Goal: Task Accomplishment & Management: Use online tool/utility

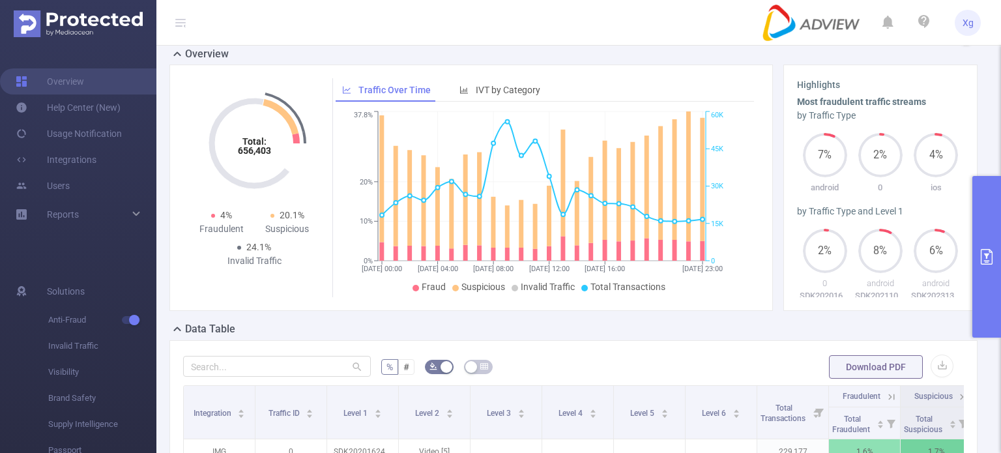
scroll to position [65, 0]
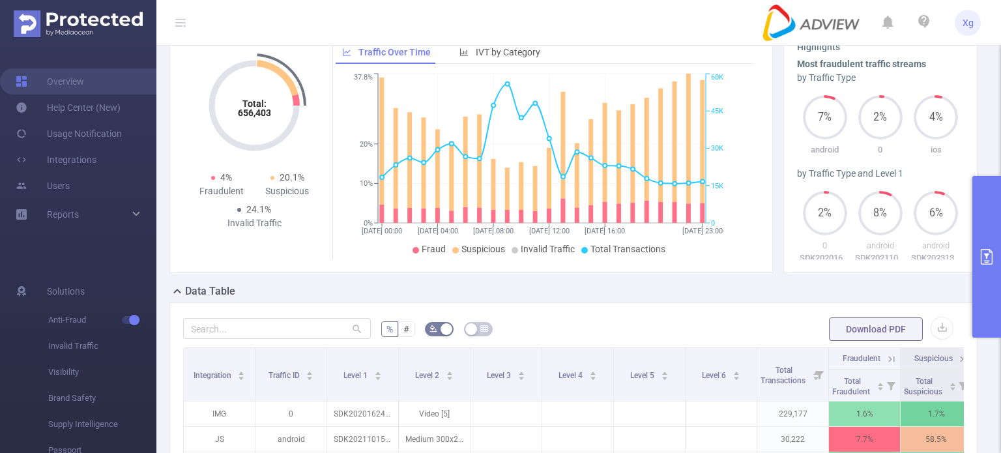
click at [993, 208] on button "primary" at bounding box center [986, 257] width 29 height 162
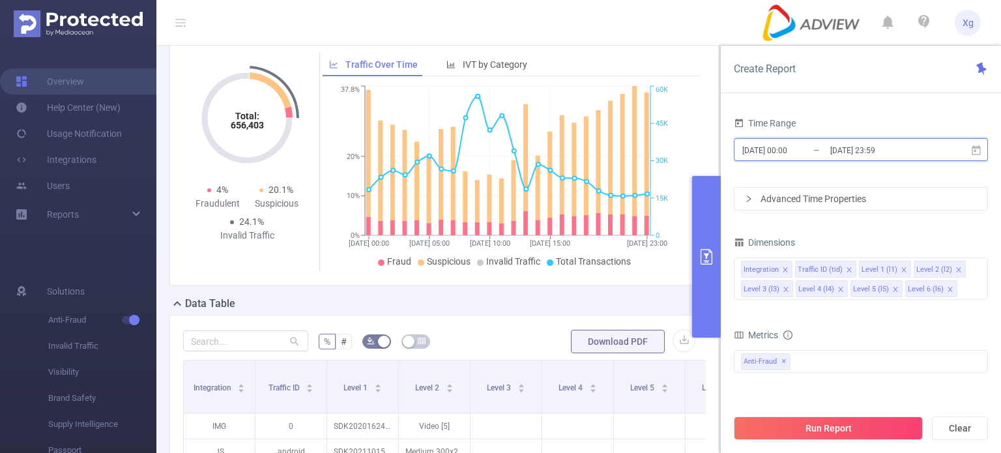
click at [975, 152] on icon at bounding box center [976, 151] width 12 height 12
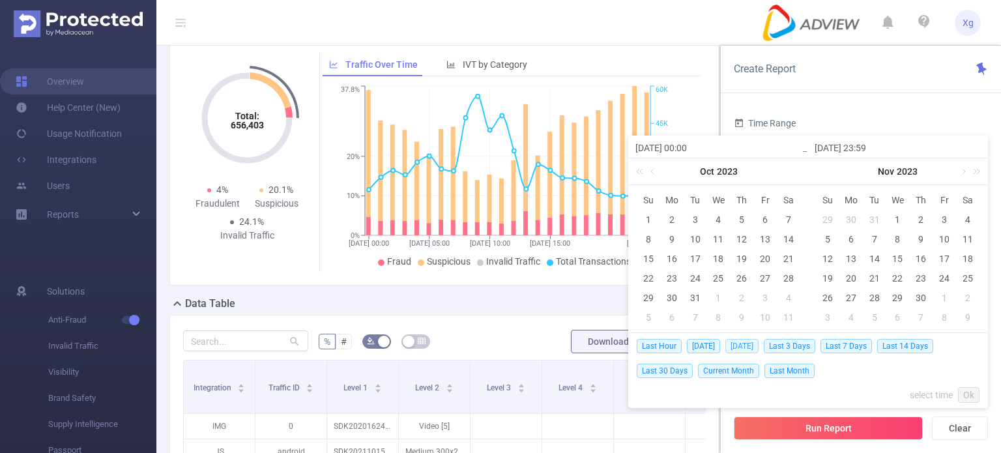
click at [751, 342] on span "[DATE]" at bounding box center [741, 346] width 33 height 14
type input "[DATE] 00:00"
type input "[DATE] 23:59"
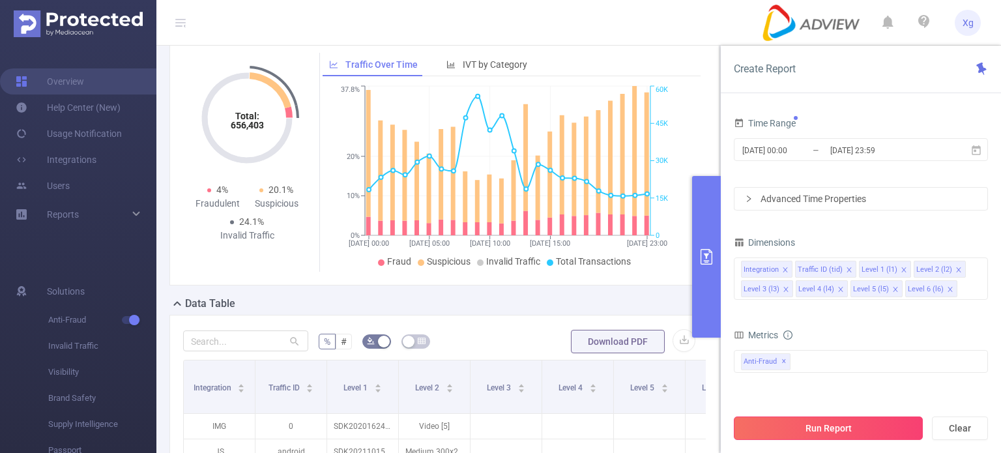
click at [891, 427] on button "Run Report" at bounding box center [828, 427] width 189 height 23
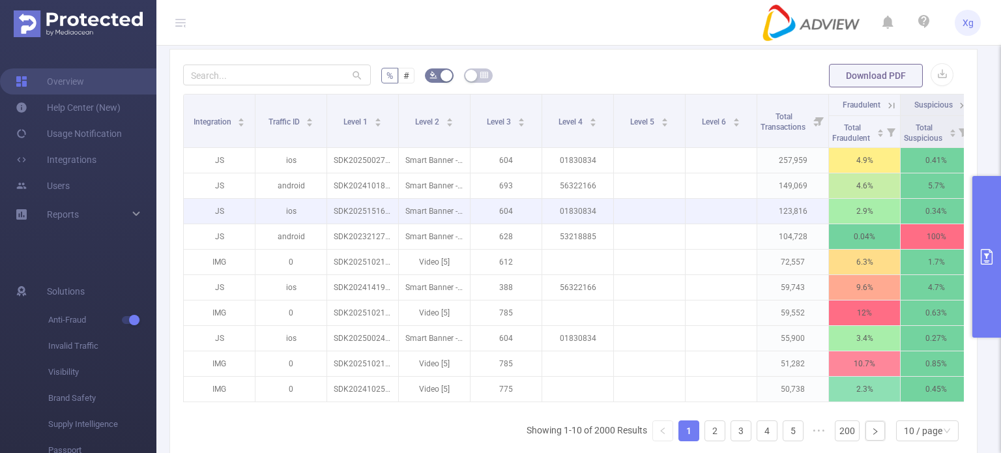
scroll to position [326, 0]
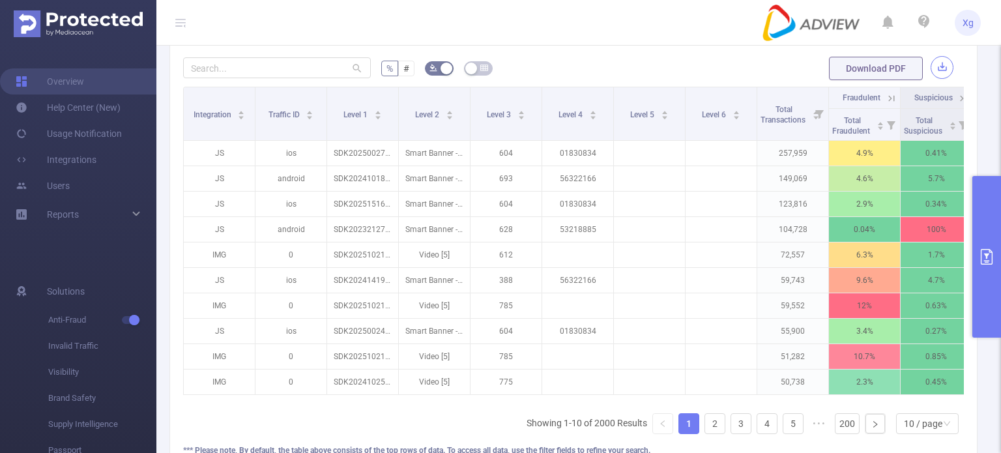
click at [930, 78] on button "button" at bounding box center [941, 67] width 23 height 23
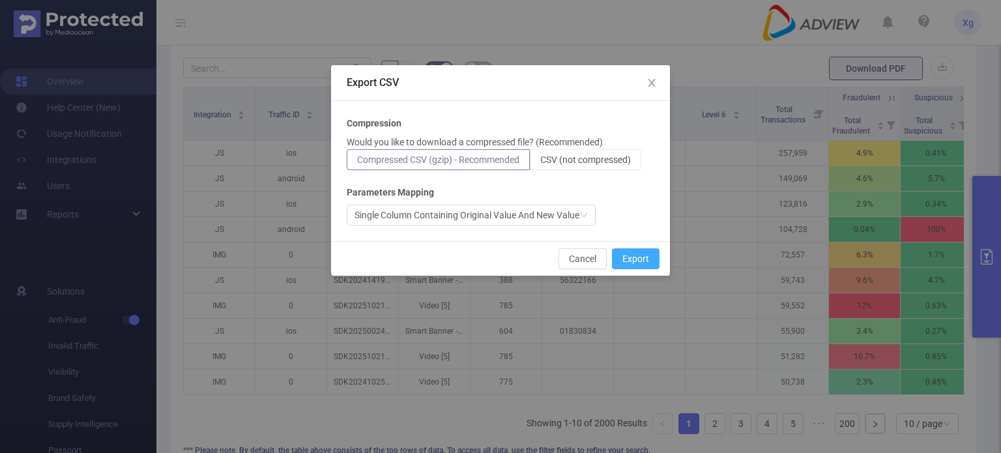
click at [644, 253] on button "Export" at bounding box center [636, 258] width 48 height 21
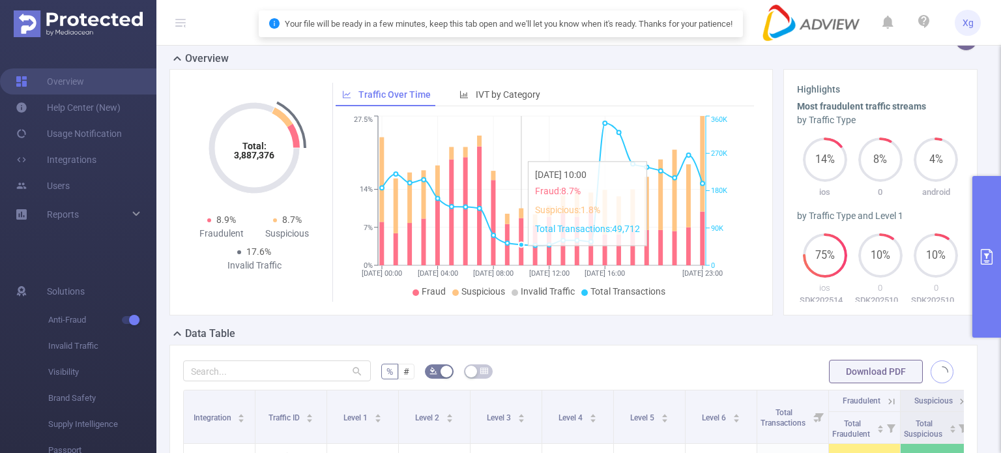
scroll to position [0, 0]
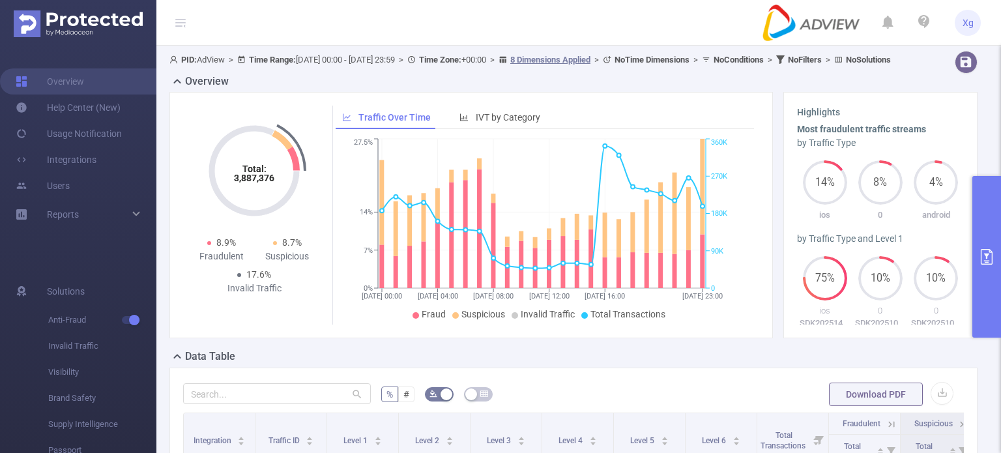
click at [706, 68] on div "PID: AdView > Time Range: [DATE] 00:00 - [DATE] 23:59 > Time Zone: +00:00 > 8 D…" at bounding box center [539, 60] width 740 height 18
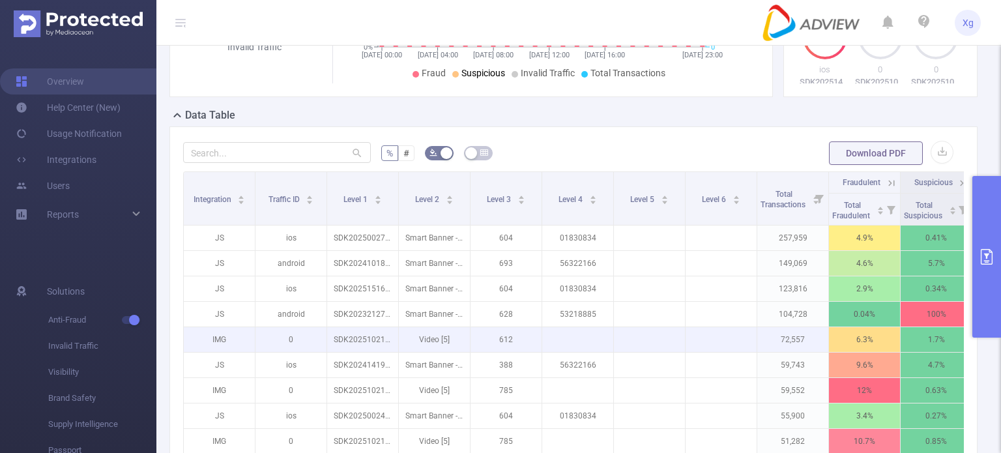
scroll to position [261, 0]
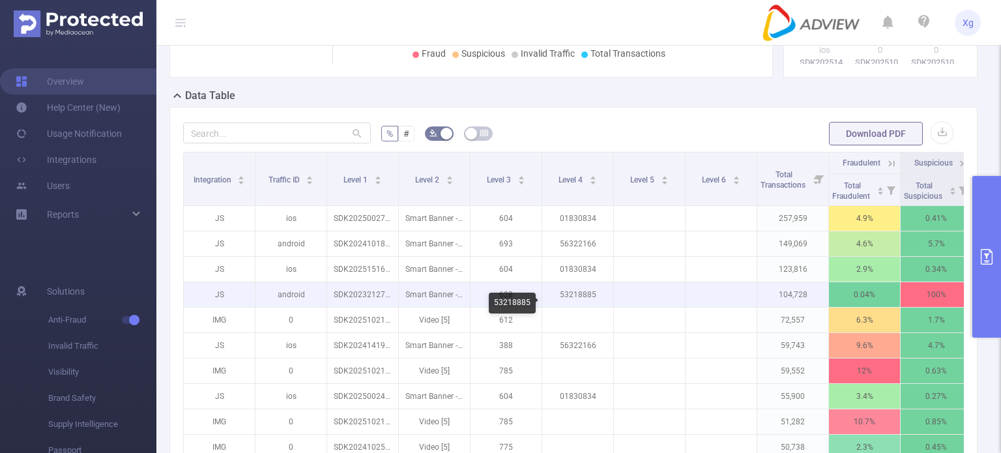
click at [575, 303] on p "53218885" at bounding box center [577, 294] width 71 height 25
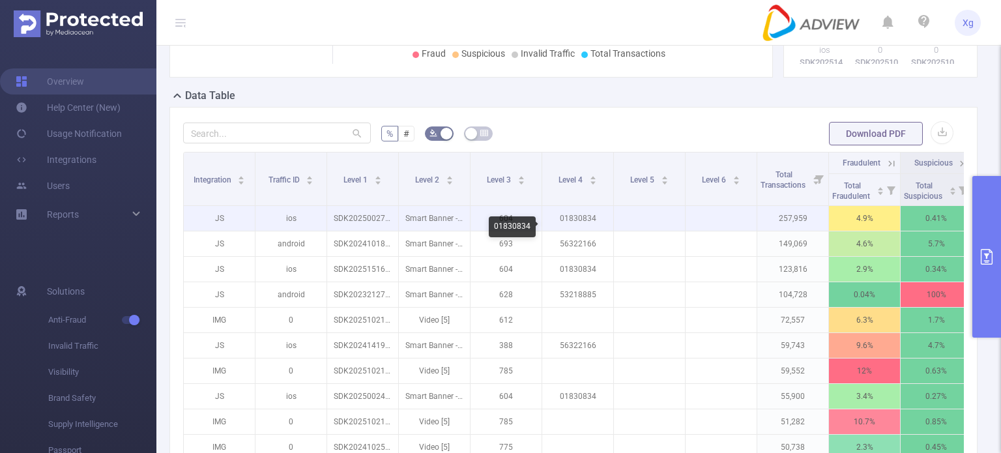
click at [582, 225] on p "01830834" at bounding box center [577, 218] width 71 height 25
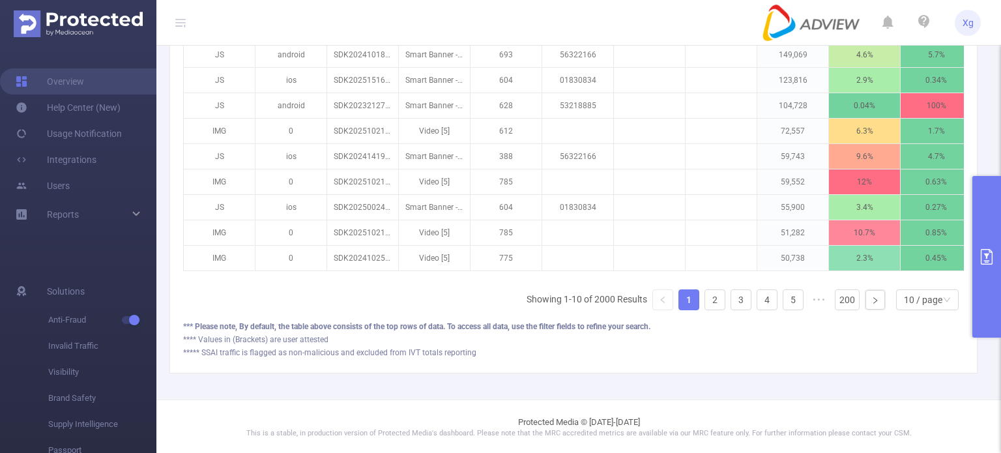
scroll to position [456, 0]
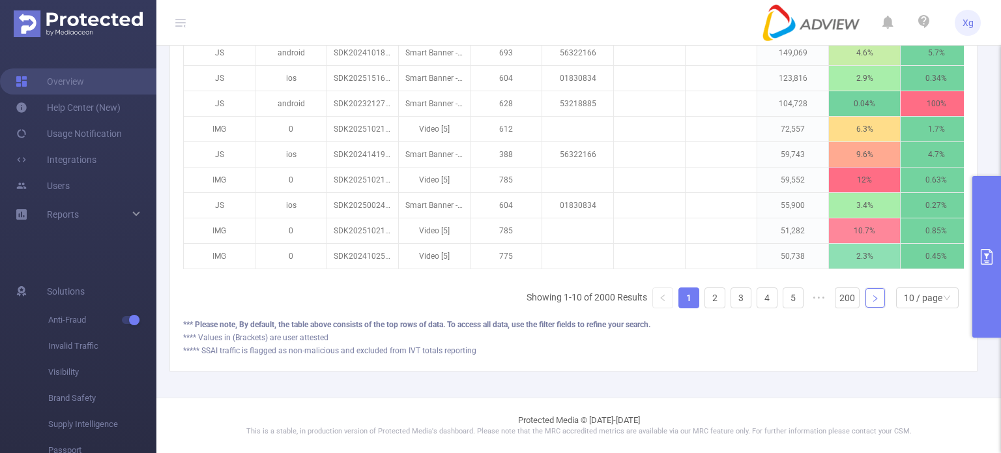
click at [873, 302] on icon "icon: right" at bounding box center [875, 298] width 4 height 7
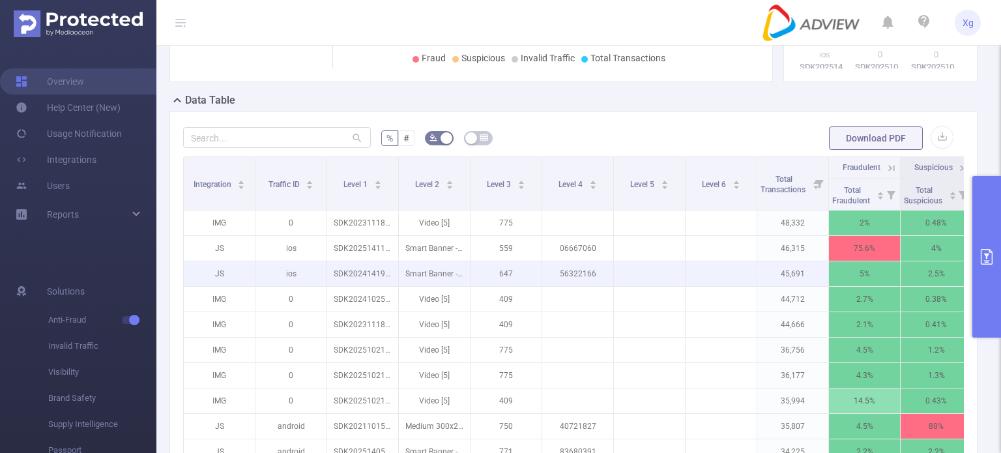
scroll to position [261, 0]
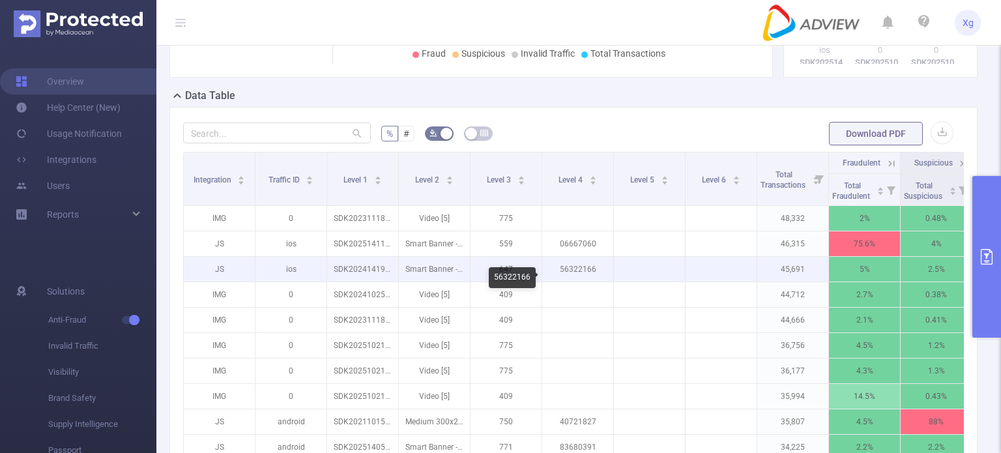
click at [573, 276] on p "56322166" at bounding box center [577, 269] width 71 height 25
